Goal: Task Accomplishment & Management: Complete application form

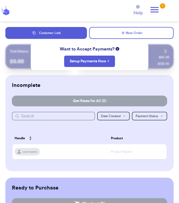
click at [167, 63] on div "$ 123.45" at bounding box center [164, 64] width 12 height 4
click at [110, 35] on button "New Order" at bounding box center [131, 33] width 85 height 12
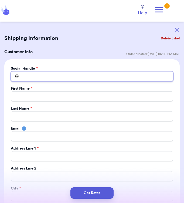
click at [111, 78] on input "Total Amount Paid" at bounding box center [92, 76] width 162 height 10
type input "T"
type input "Th"
type input "Thu"
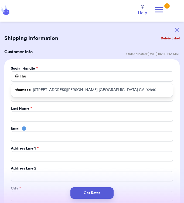
click at [100, 91] on p "11941 Samuel Drive Garden Grove CA 92840" at bounding box center [95, 89] width 124 height 5
type input "thumeee"
type input "Jenny"
type input "Lien"
type input "jtlien87@gmail.com"
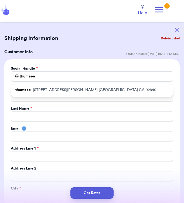
type input "11941 Samuel Drive"
type input "Garden Grove"
select select "CA"
type input "92840"
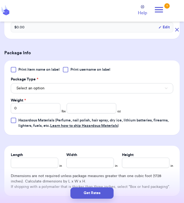
scroll to position [337, 0]
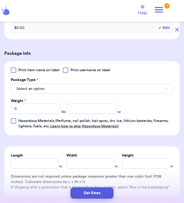
click at [47, 70] on span "Print item name on label" at bounding box center [38, 69] width 41 height 5
click at [0, 0] on input "Print item name on label" at bounding box center [0, 0] width 0 height 0
click at [104, 88] on button "Select an option" at bounding box center [92, 89] width 162 height 10
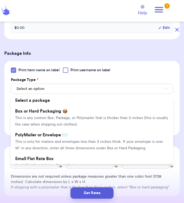
click at [83, 117] on span "This is any custom Box, Package, or Polymailer that is thicker than 3 inches (t…" at bounding box center [91, 121] width 153 height 10
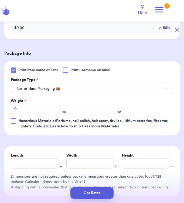
click at [44, 71] on span "Print item name on label" at bounding box center [38, 69] width 41 height 5
click at [0, 0] on input "Print item name on label" at bounding box center [0, 0] width 0 height 0
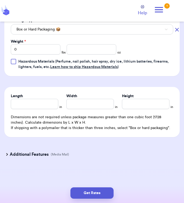
scroll to position [394, 0]
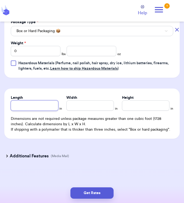
click at [45, 106] on input "Length" at bounding box center [34, 105] width 47 height 10
type input "5"
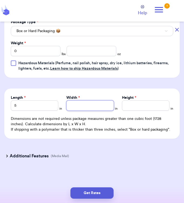
click at [96, 108] on input "Width *" at bounding box center [89, 105] width 47 height 10
type input "5"
click at [122, 105] on input "Height *" at bounding box center [145, 105] width 47 height 10
type input "5"
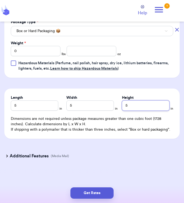
type input "5"
click at [40, 53] on input "0" at bounding box center [36, 51] width 50 height 10
click at [93, 50] on input "number" at bounding box center [92, 51] width 50 height 10
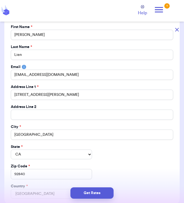
scroll to position [61, 0]
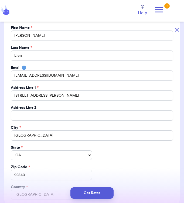
type input "8"
click at [100, 193] on button "Get Rates" at bounding box center [91, 192] width 43 height 11
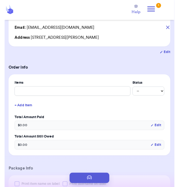
scroll to position [0, 0]
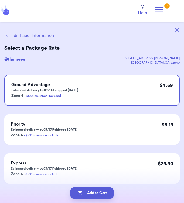
click at [98, 194] on button "Add to Cart" at bounding box center [91, 192] width 43 height 11
checkbox input "true"
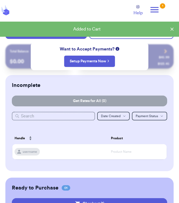
click at [156, 13] on icon at bounding box center [154, 9] width 11 height 11
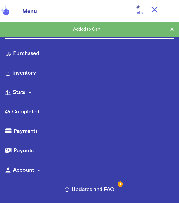
click at [172, 31] on icon at bounding box center [172, 28] width 5 height 5
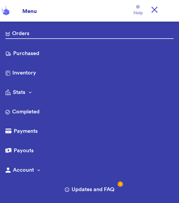
click at [92, 33] on link "Orders" at bounding box center [89, 34] width 169 height 9
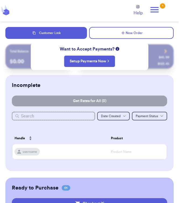
click at [158, 13] on icon at bounding box center [154, 9] width 11 height 11
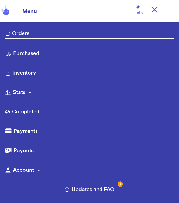
click at [64, 51] on link "Purchased" at bounding box center [89, 54] width 169 height 9
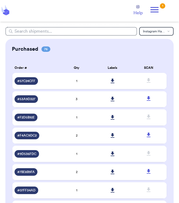
click at [113, 81] on icon at bounding box center [113, 80] width 4 height 5
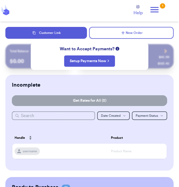
click at [156, 10] on icon at bounding box center [154, 9] width 11 height 11
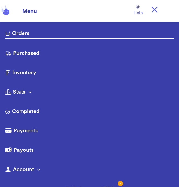
click at [49, 55] on link "Purchased" at bounding box center [89, 54] width 169 height 9
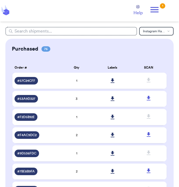
click at [77, 81] on span "1" at bounding box center [76, 80] width 1 height 3
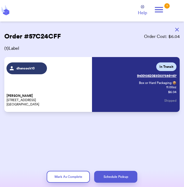
click at [159, 11] on icon at bounding box center [158, 9] width 11 height 11
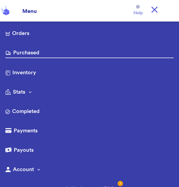
click at [82, 33] on link "Orders" at bounding box center [89, 34] width 169 height 9
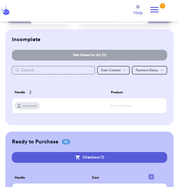
scroll to position [76, 0]
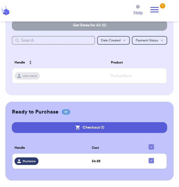
click at [145, 124] on button "Checkout ( 1 )" at bounding box center [90, 127] width 156 height 11
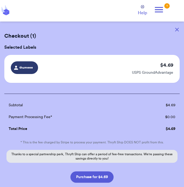
click at [96, 179] on button "Purchase for $4.69" at bounding box center [91, 177] width 43 height 11
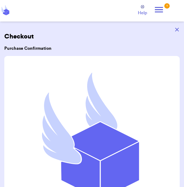
click at [161, 9] on icon at bounding box center [158, 9] width 11 height 11
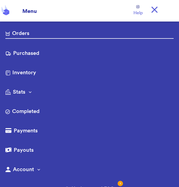
click at [83, 58] on link "Purchased" at bounding box center [89, 54] width 169 height 9
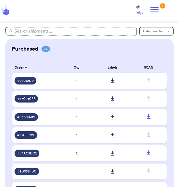
click at [112, 81] on icon at bounding box center [113, 80] width 4 height 5
